Goal: Transaction & Acquisition: Purchase product/service

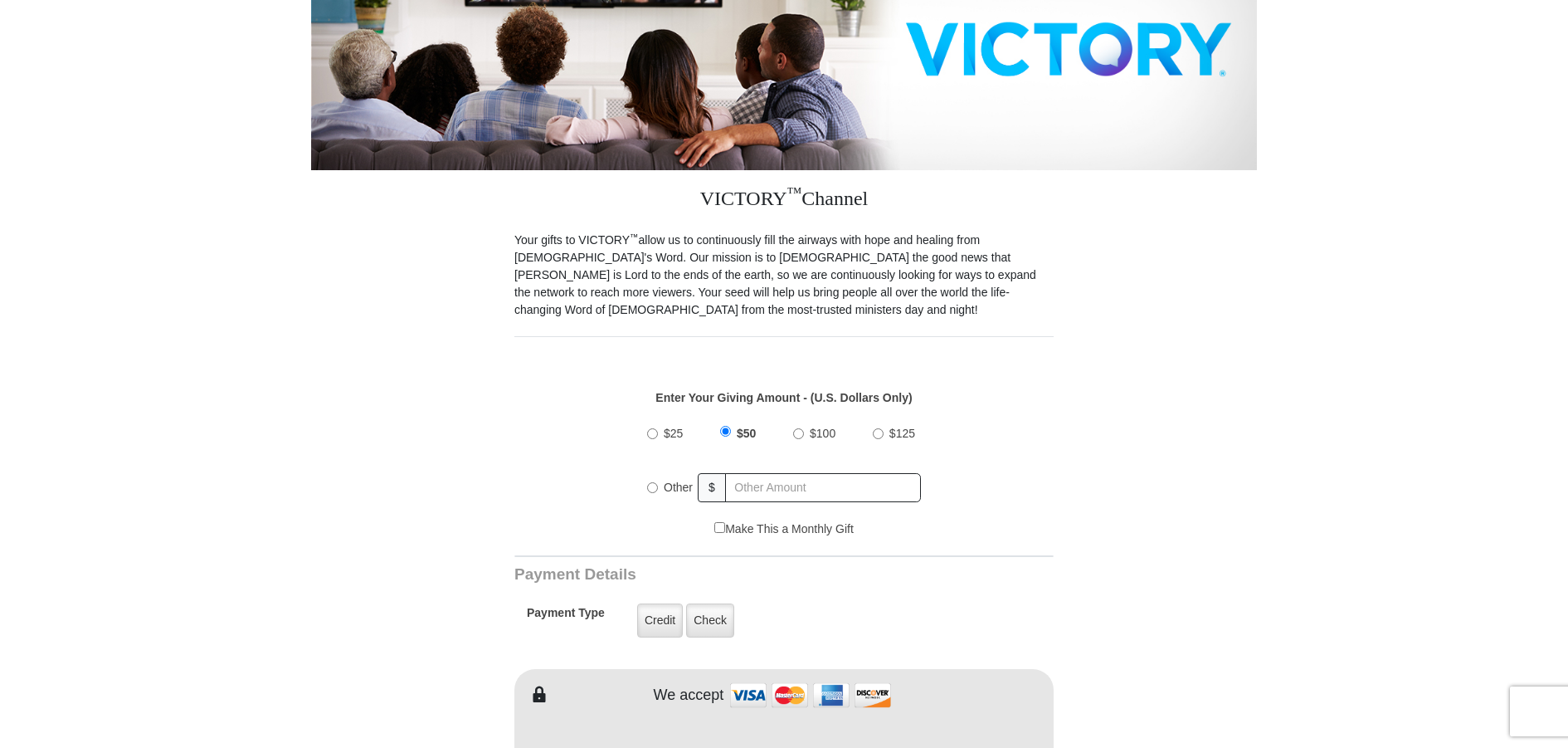
scroll to position [289, 0]
click at [656, 429] on input "$25" at bounding box center [652, 434] width 11 height 11
radio input "true"
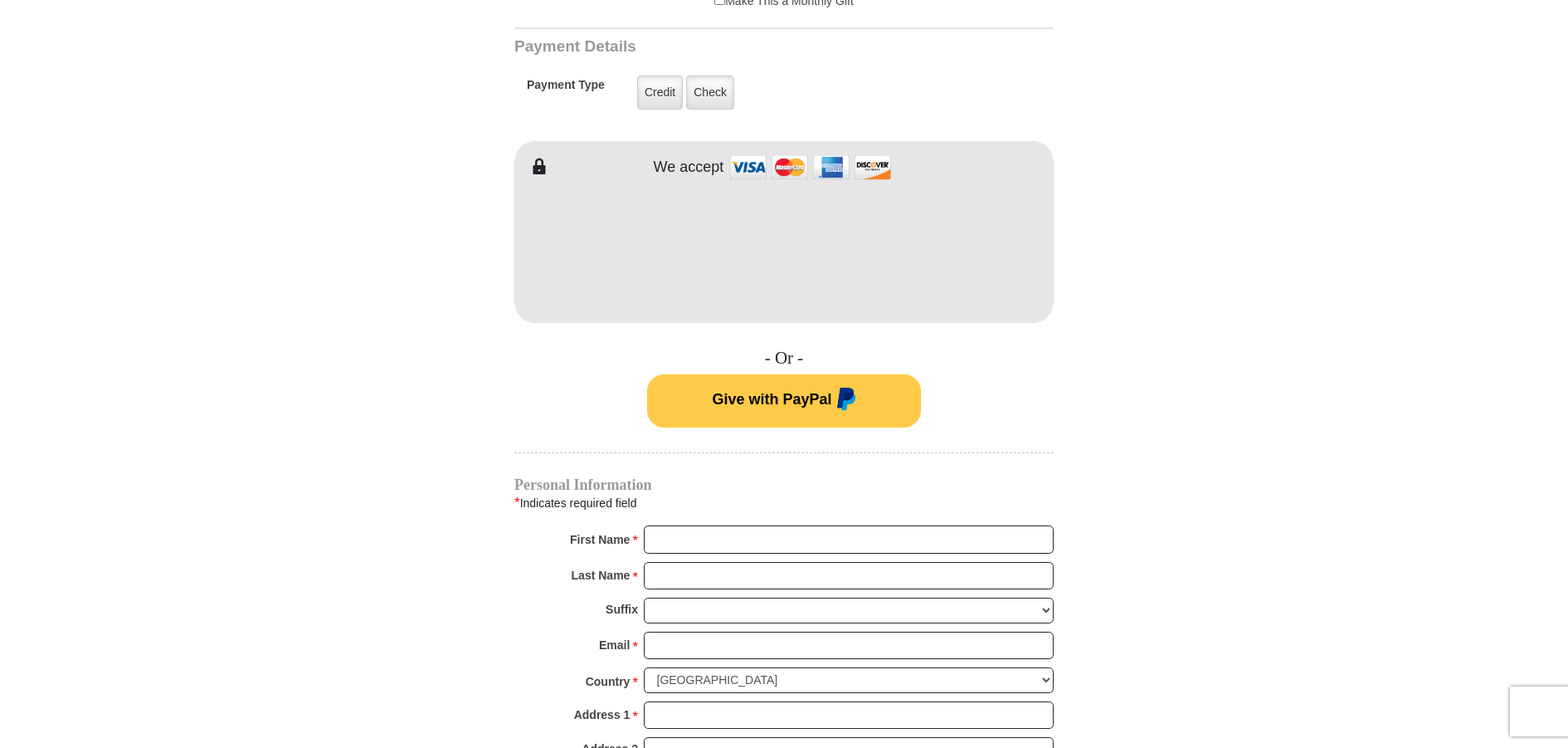
scroll to position [866, 0]
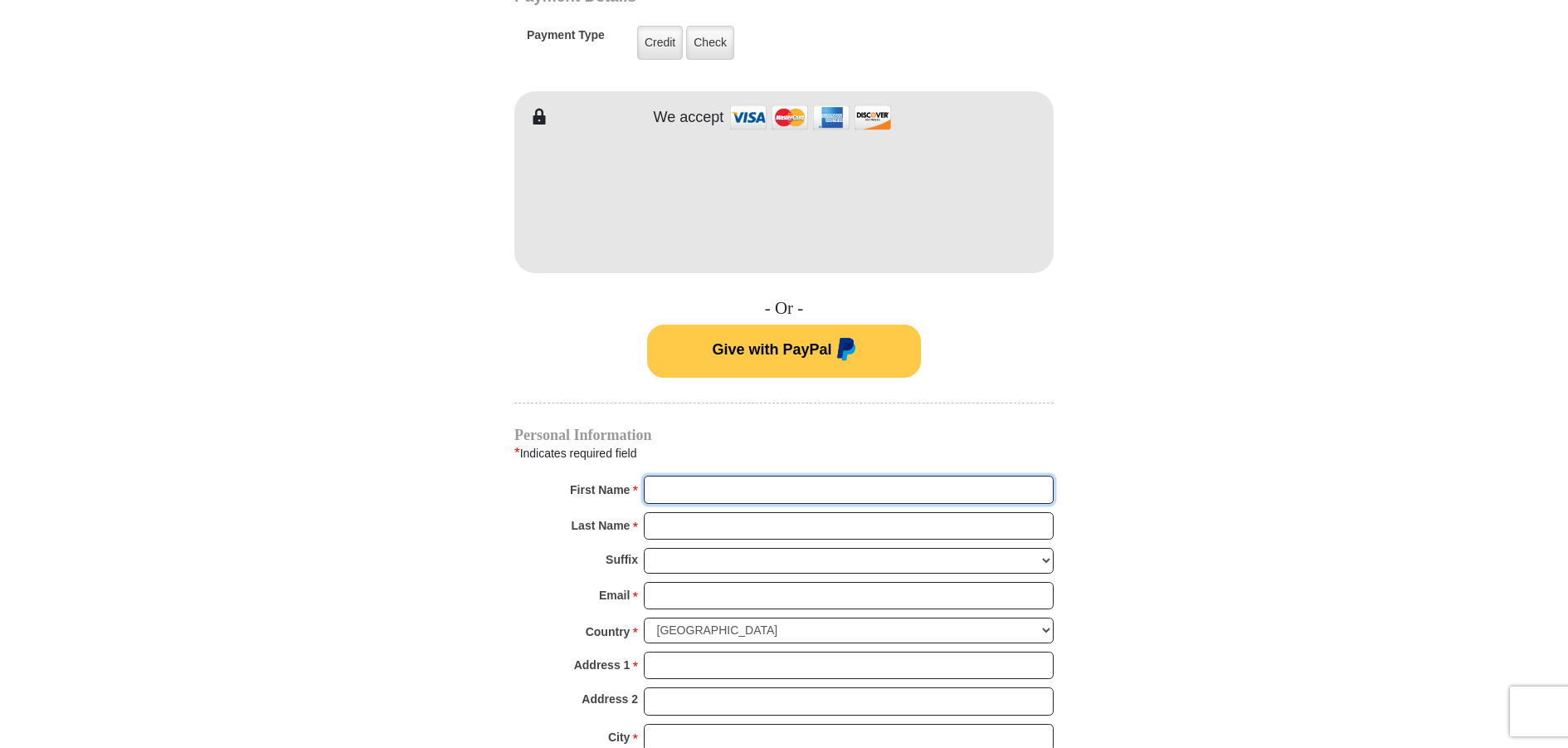
click at [726, 480] on input "First Name *" at bounding box center [848, 489] width 410 height 28
click at [726, 479] on input "First Name *" at bounding box center [848, 489] width 410 height 28
type input "Carol"
type input "Lee"
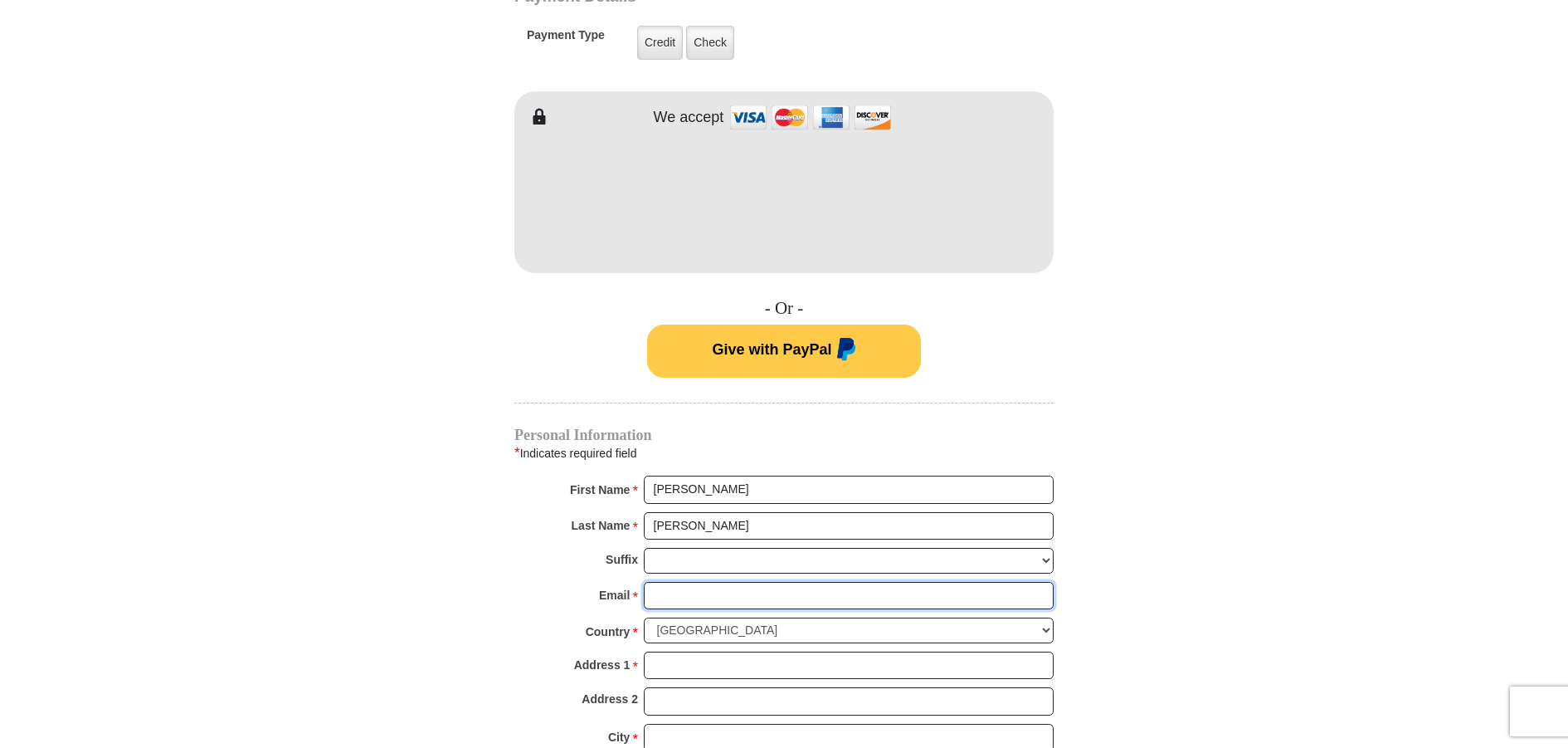
type input "cjslee@bellsouth.net"
type input "2151 EPPINGER BRIDGE RD"
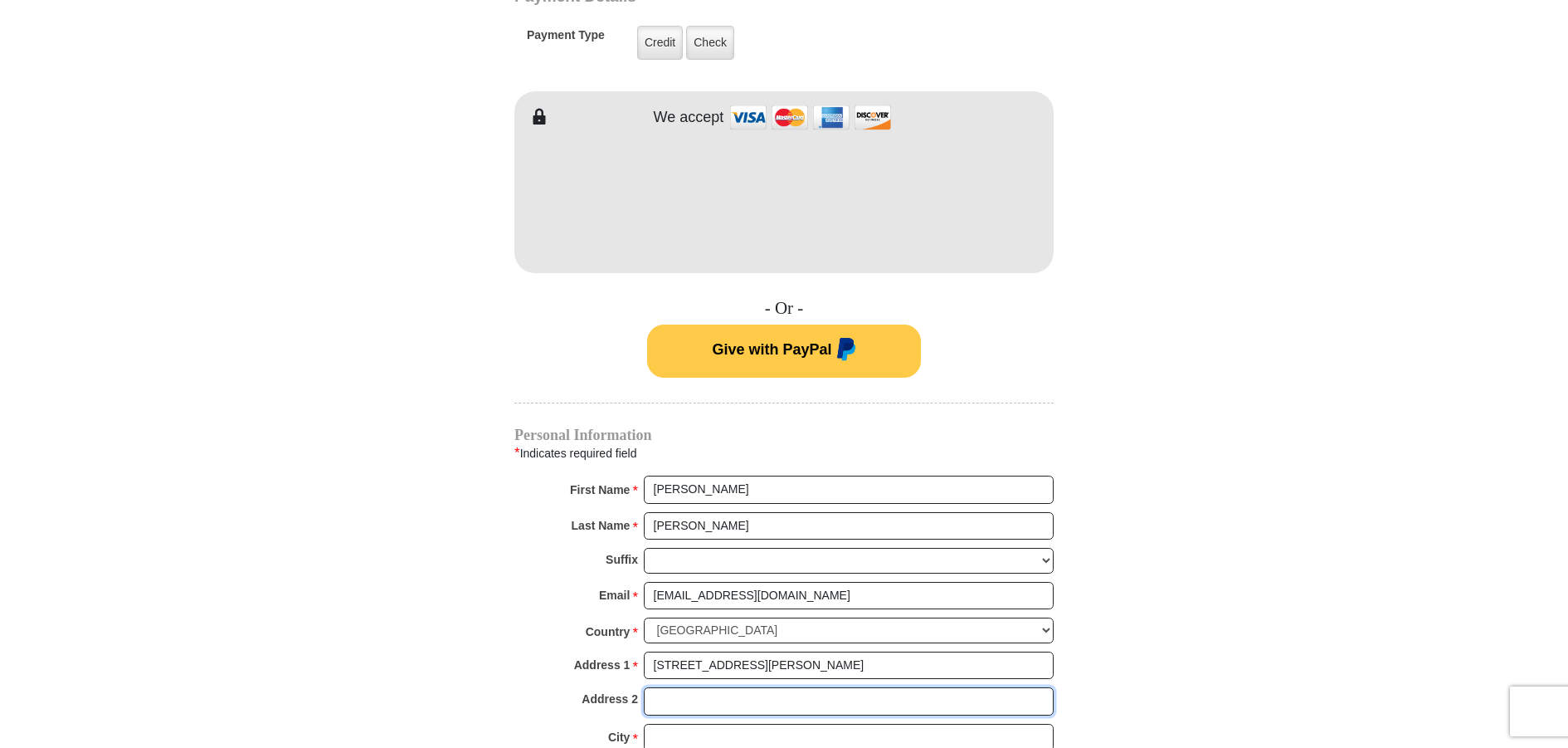
type input "CONCORD GA"
type input "Concord"
select select "GA"
type input "30206-3148"
type input "7708845306"
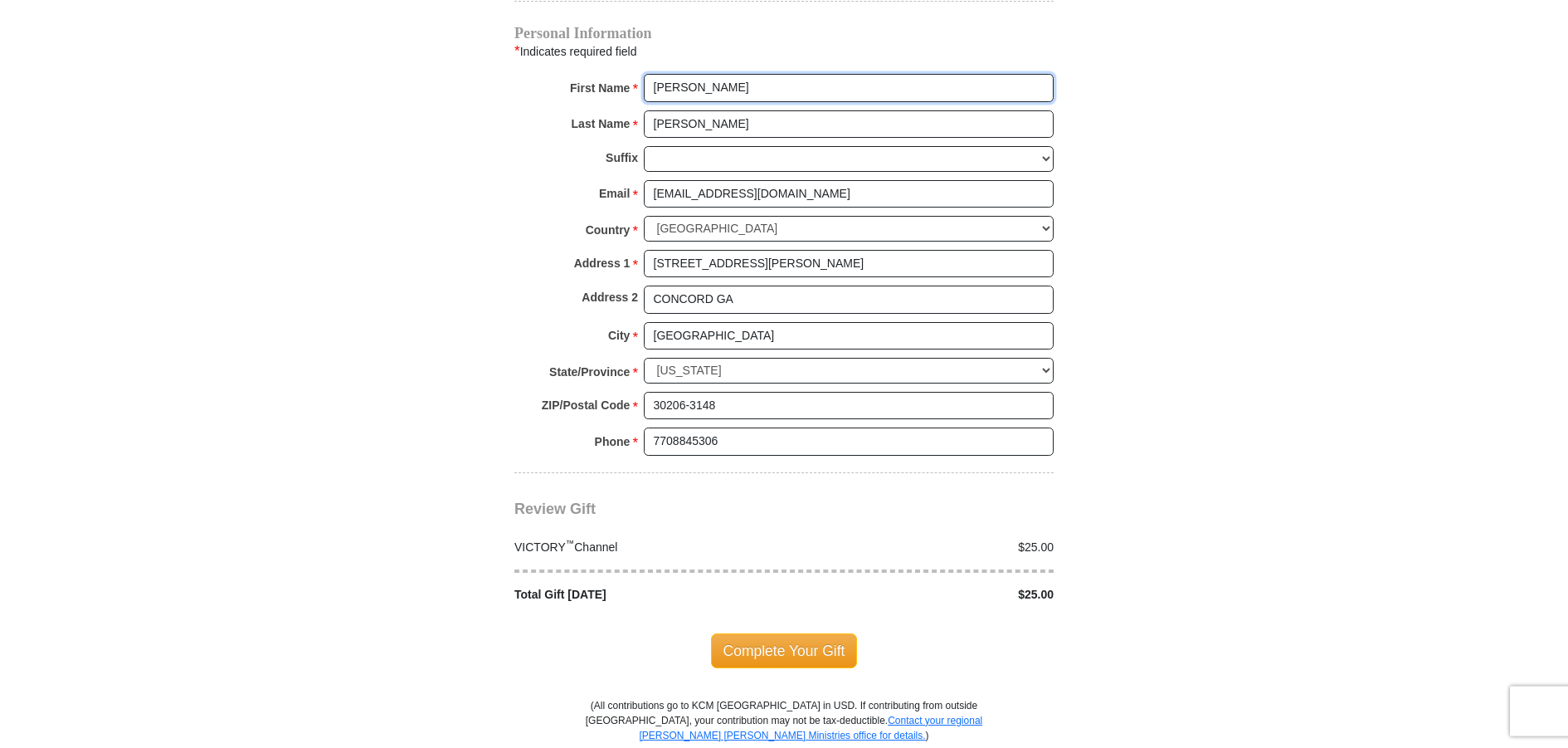
scroll to position [1300, 0]
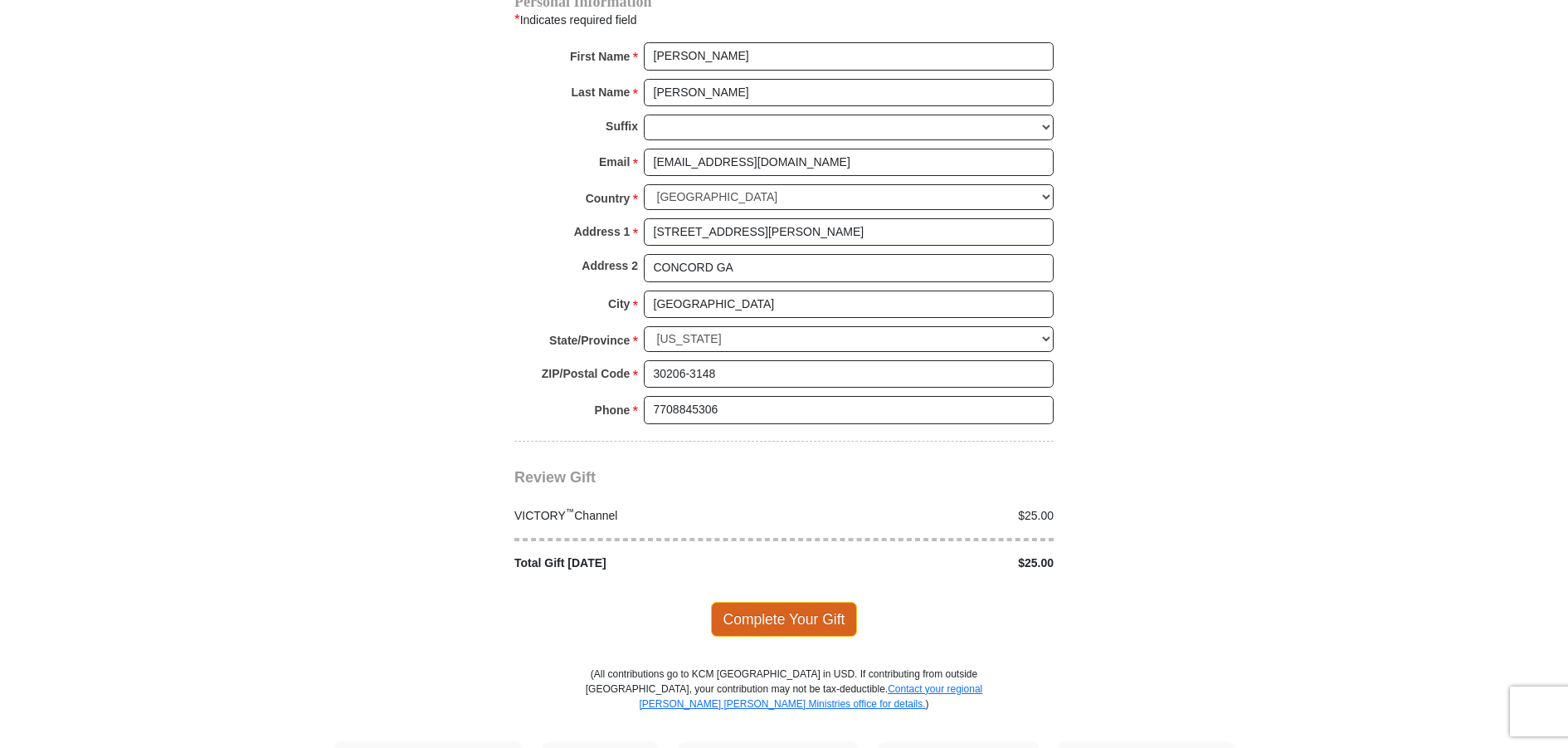
click at [766, 602] on span "Complete Your Gift" at bounding box center [784, 619] width 146 height 35
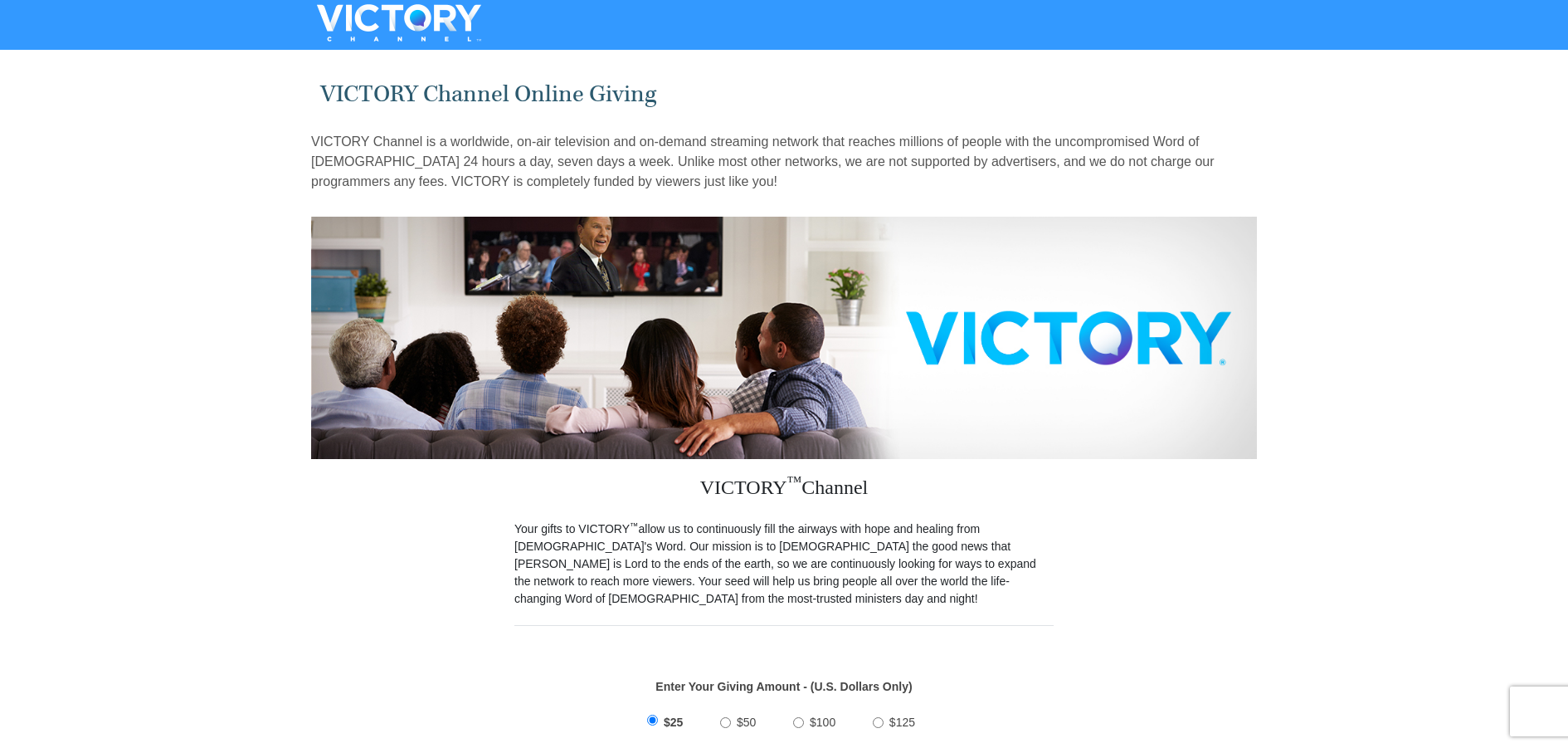
scroll to position [1525, 0]
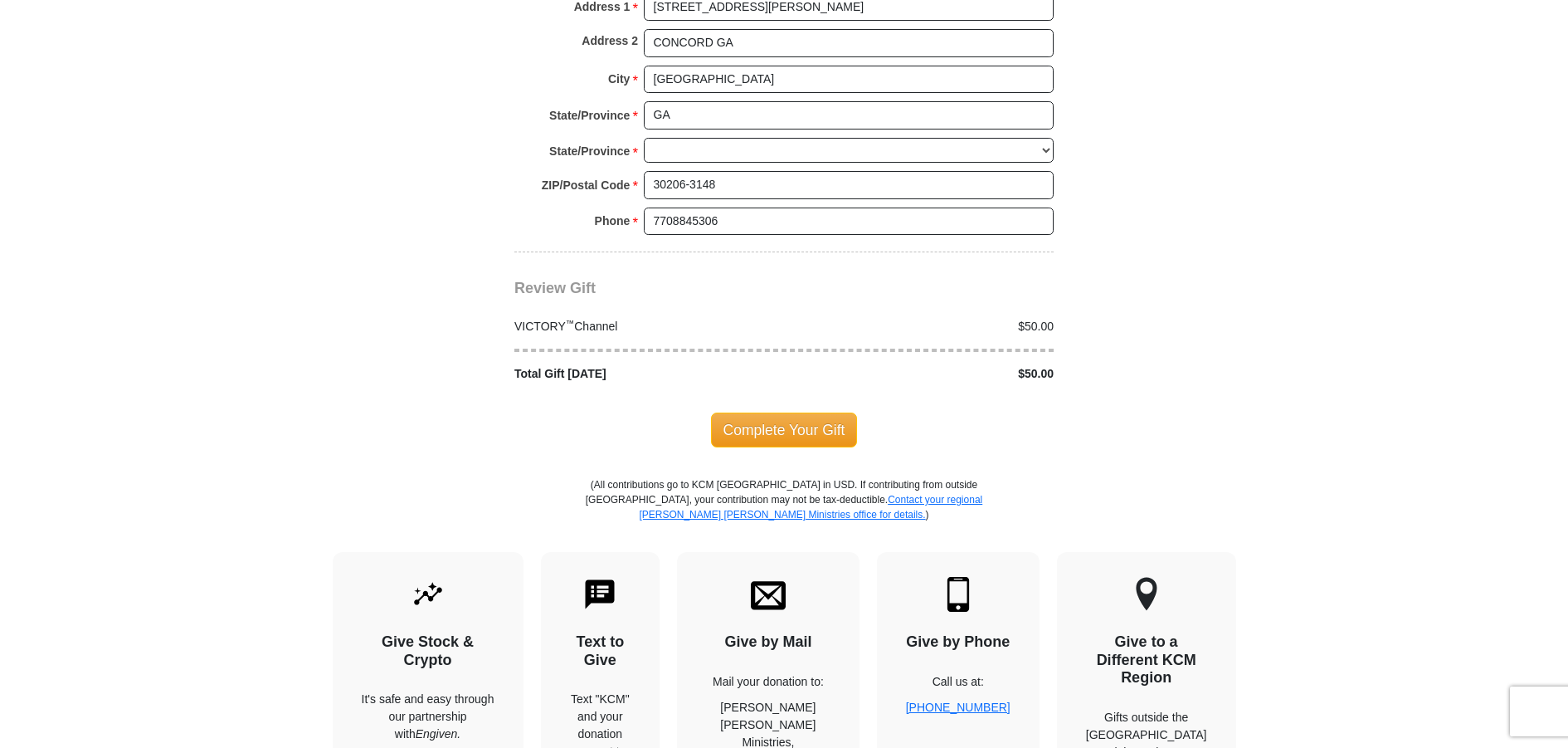
select select "GA"
